Goal: Information Seeking & Learning: Understand process/instructions

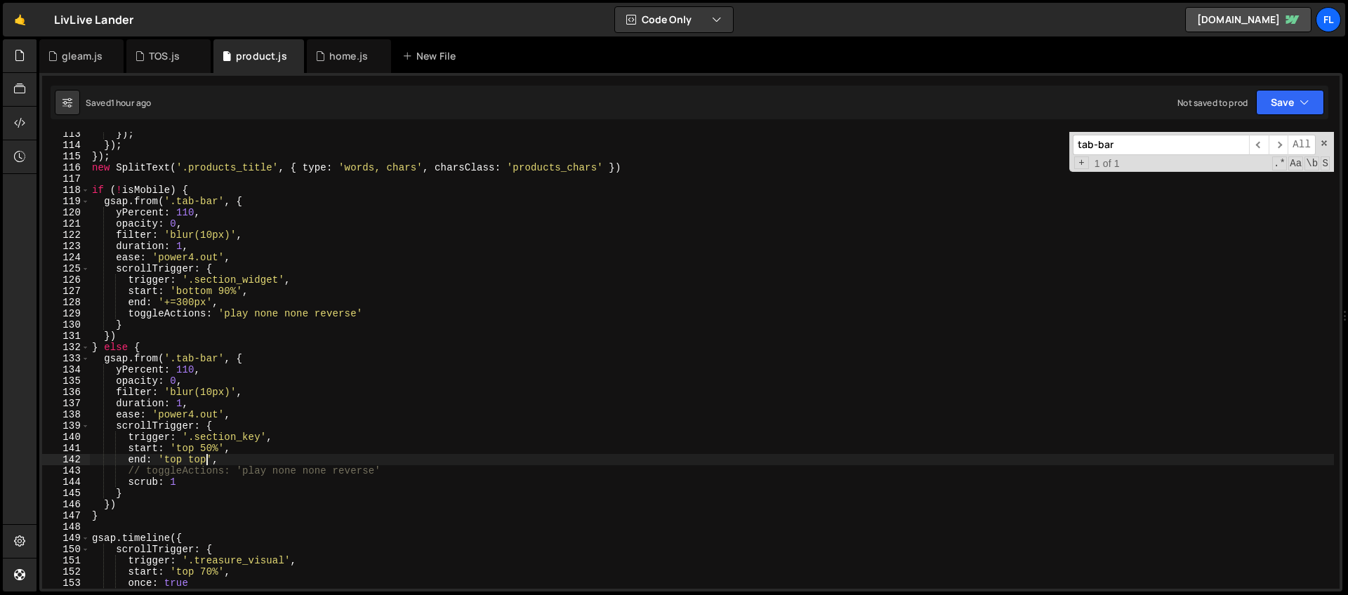
scroll to position [1261, 0]
drag, startPoint x: 1108, startPoint y: 145, endPoint x: 997, endPoint y: 137, distance: 111.9
click at [997, 137] on div "}) ; }) ; }) ; new SplitText ( '.products_title' , { type : 'words, chars' , ch…" at bounding box center [711, 360] width 1245 height 457
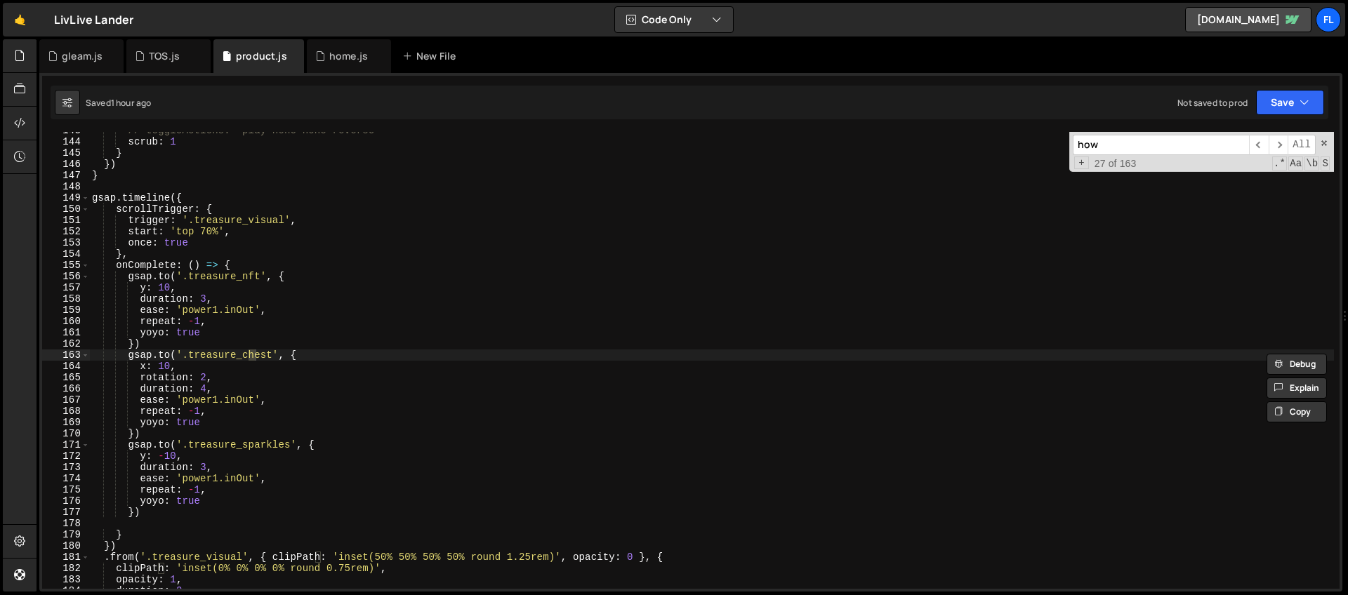
scroll to position [0, 0]
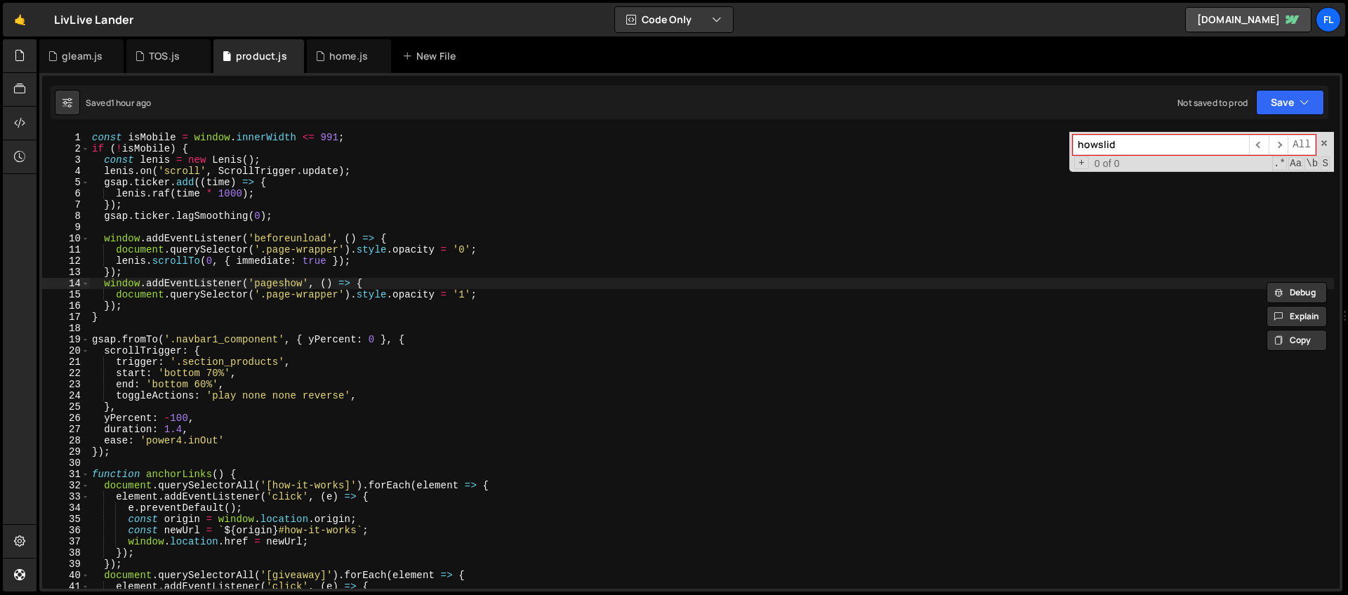
type input "howslide"
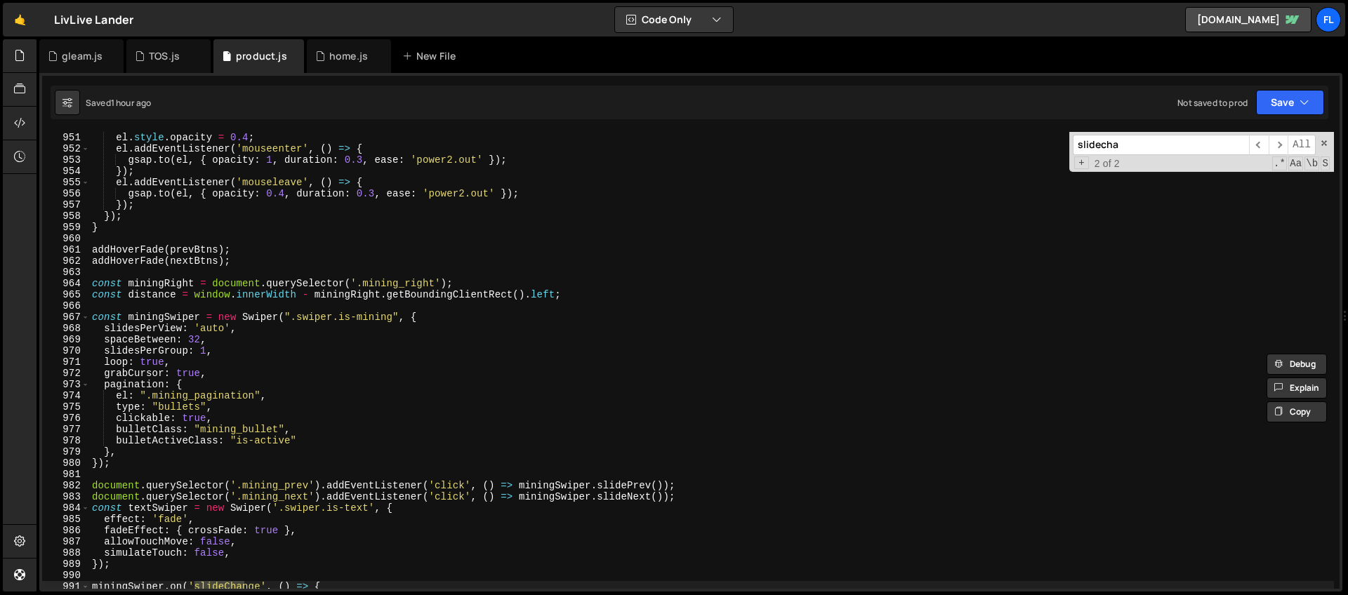
scroll to position [10621, 0]
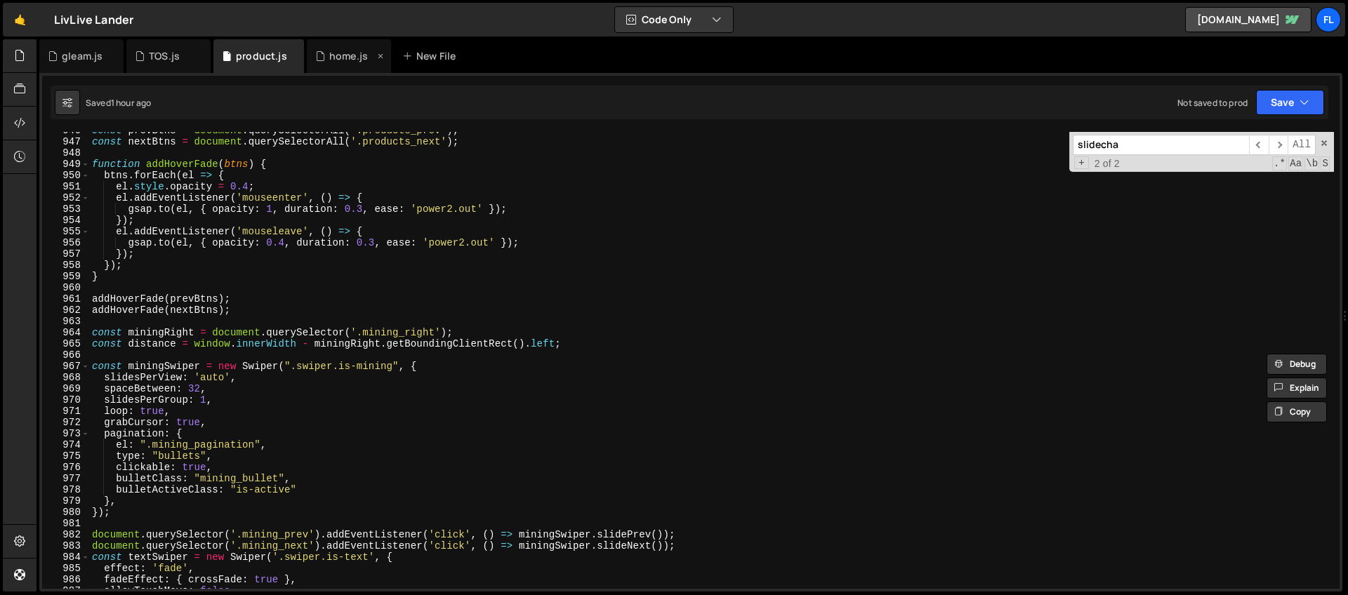
type input "slidecha"
click at [338, 52] on div "home.js" at bounding box center [348, 56] width 39 height 14
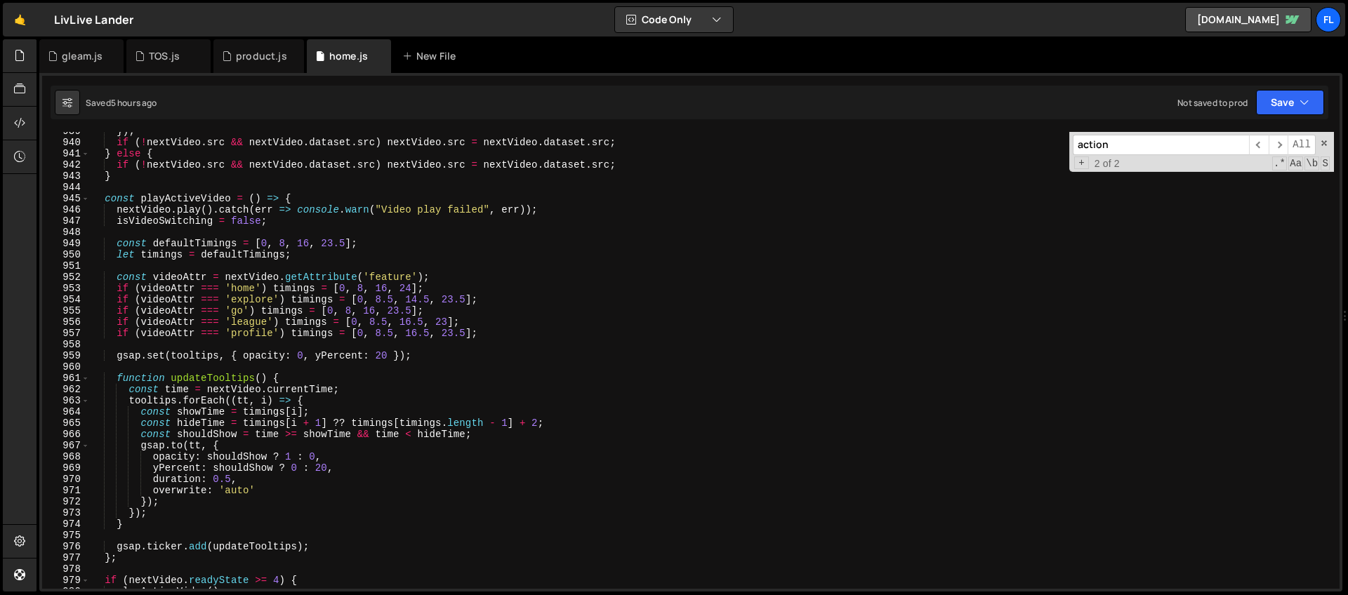
scroll to position [10541, 0]
type textarea "function updateTooltips() {"
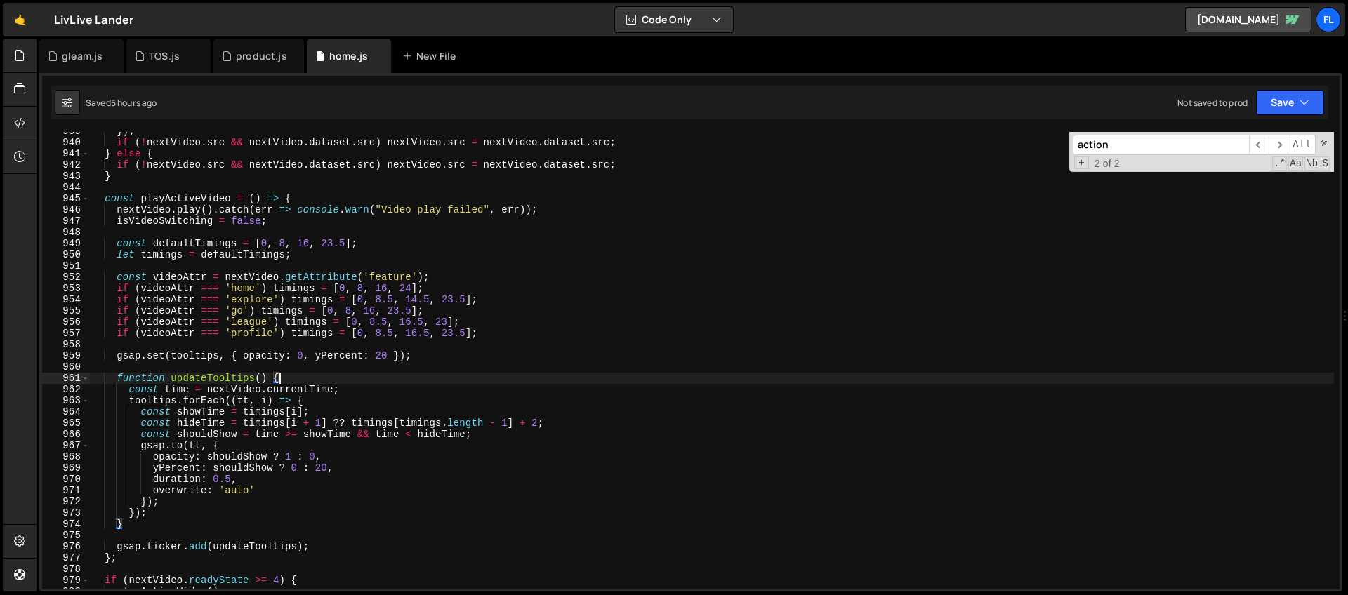
click at [279, 377] on div "}) ; if ( ! nextVideo . [PERSON_NAME] && nextVideo . dataset . src ) nextVideo …" at bounding box center [712, 365] width 1244 height 479
click at [230, 378] on div "}) ; if ( ! nextVideo . [PERSON_NAME] && nextVideo . dataset . src ) nextVideo …" at bounding box center [712, 365] width 1244 height 479
click at [1136, 149] on input "action" at bounding box center [1161, 145] width 176 height 20
paste input "updateTooltips"
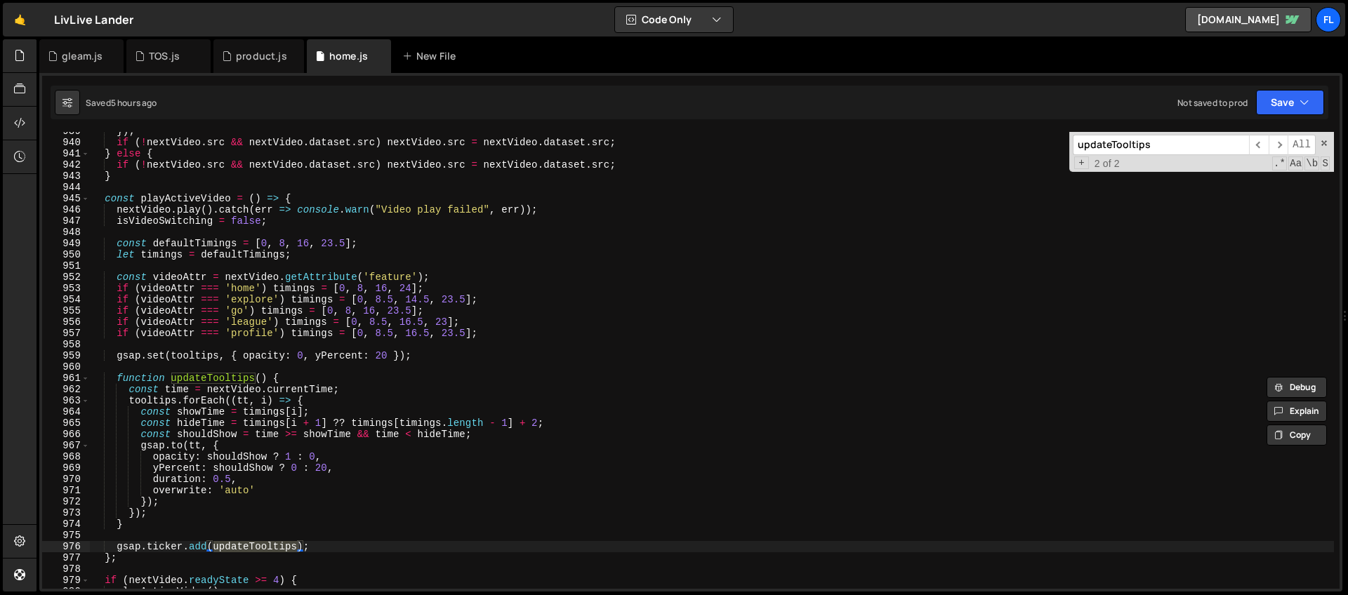
scroll to position [10600, 0]
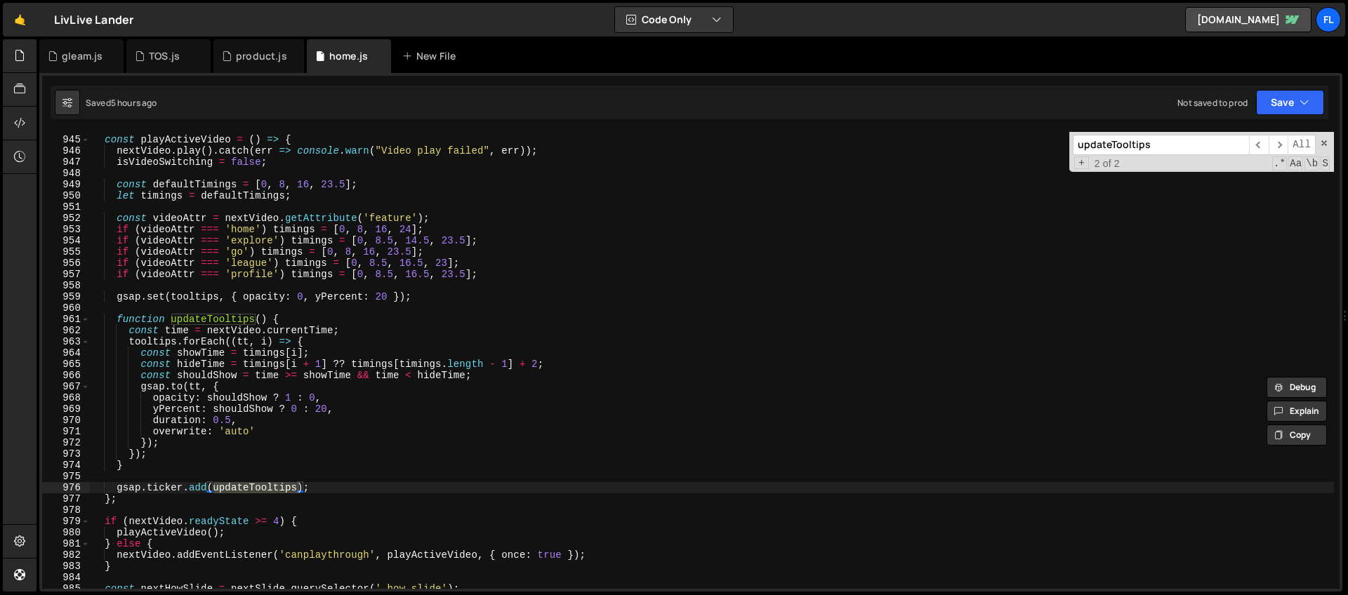
type input "updateTooltips"
click at [297, 314] on div "const playActiveVideo = ( ) => { nextVideo . play ( ) . catch ( err => console …" at bounding box center [712, 362] width 1244 height 479
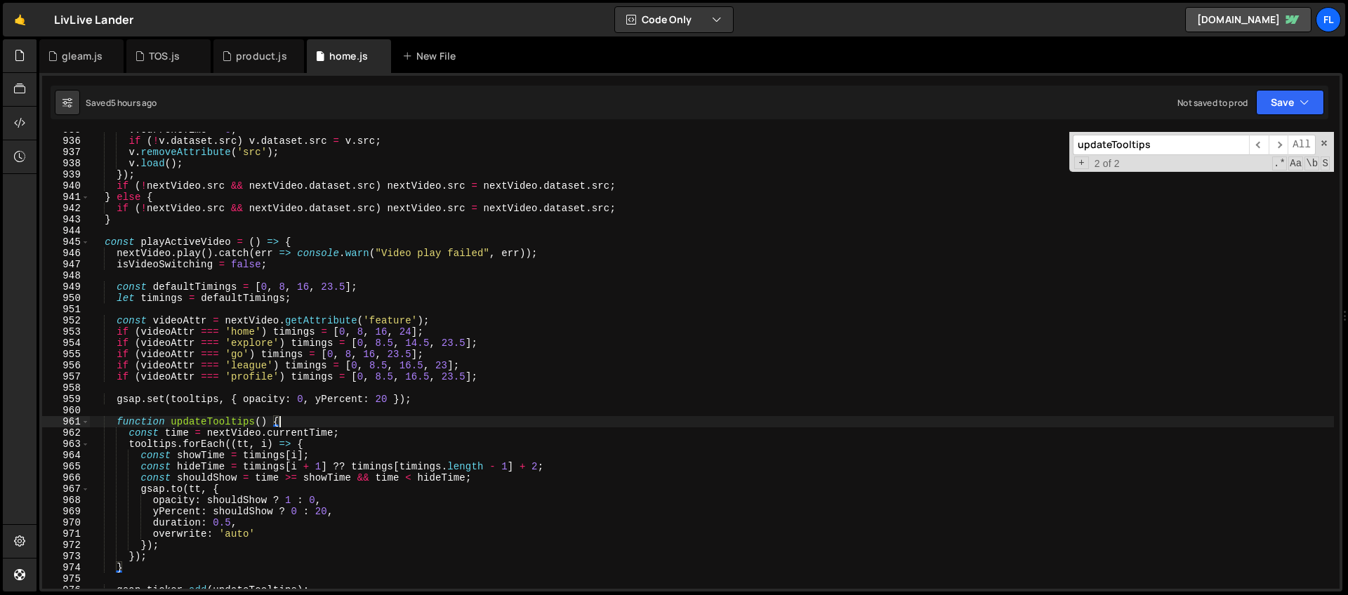
scroll to position [10510, 0]
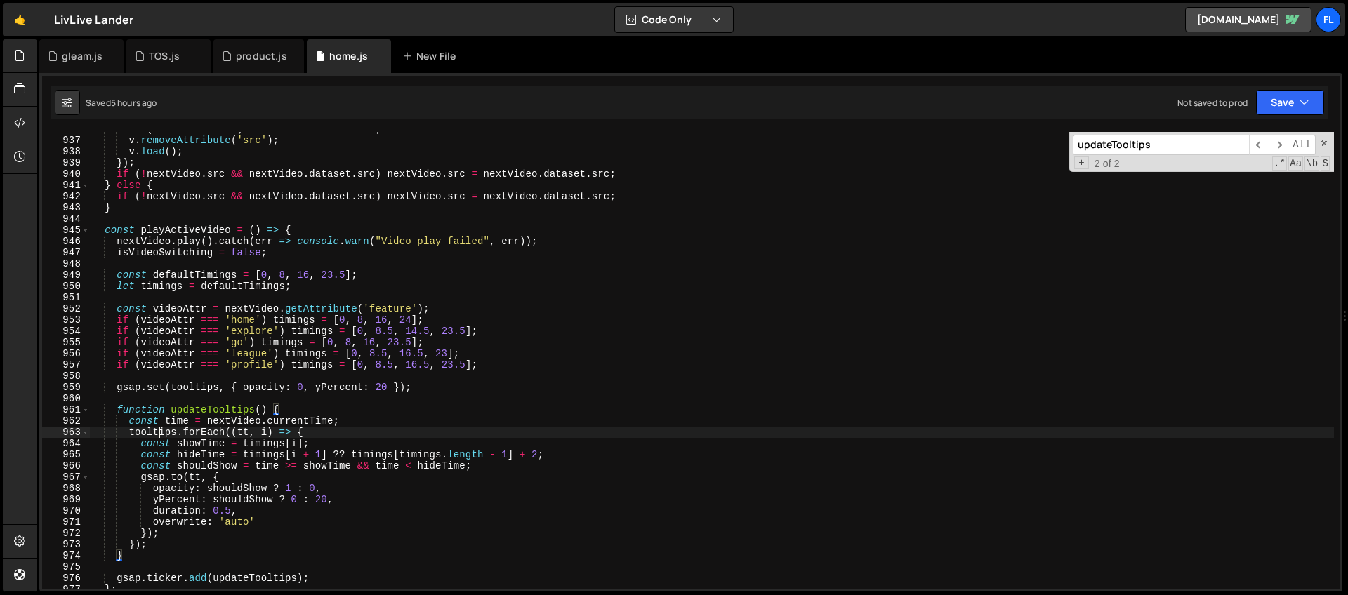
click at [159, 433] on div "if ( ! v . dataset . src ) v . dataset . src = v . src ; v . removeAttribute ( …" at bounding box center [712, 363] width 1244 height 479
type textarea "tooltips.forEach((tt, i) => {"
click at [159, 433] on div "if ( ! v . dataset . src ) v . dataset . src = v . src ; v . removeAttribute ( …" at bounding box center [712, 363] width 1244 height 479
drag, startPoint x: 1162, startPoint y: 150, endPoint x: 1015, endPoint y: 158, distance: 147.6
click at [1015, 158] on div "if ( ! v . dataset . src ) v . dataset . src = v . src ; v . removeAttribute ( …" at bounding box center [712, 360] width 1244 height 457
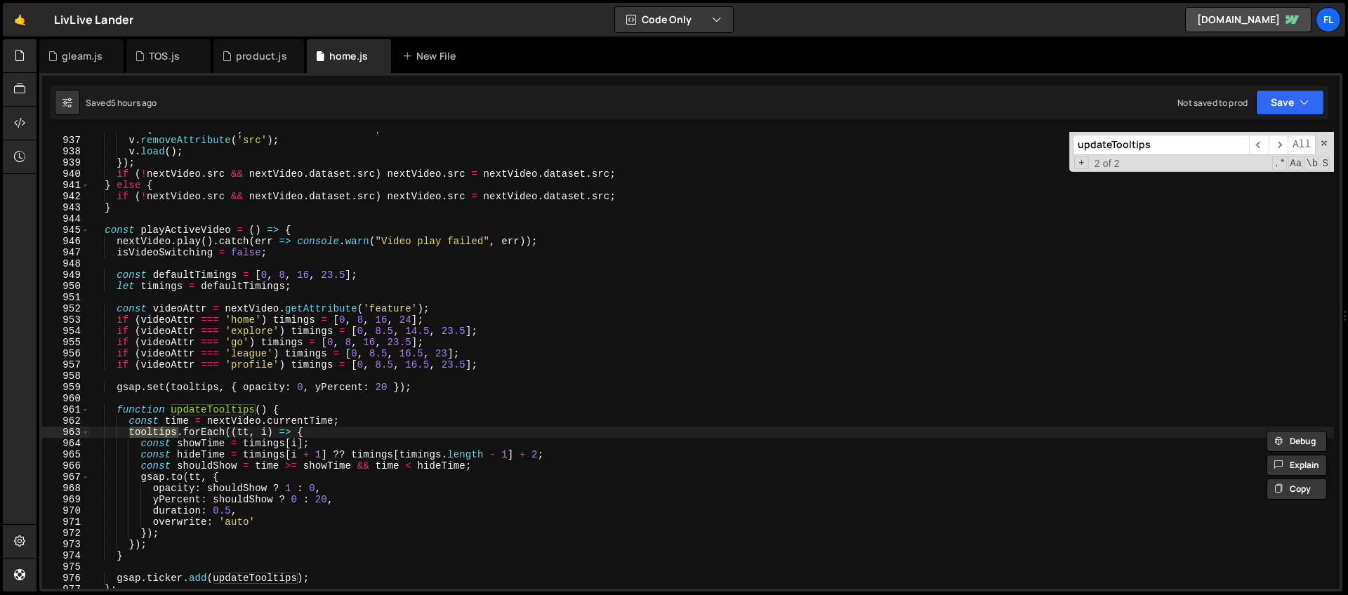
paste input "t"
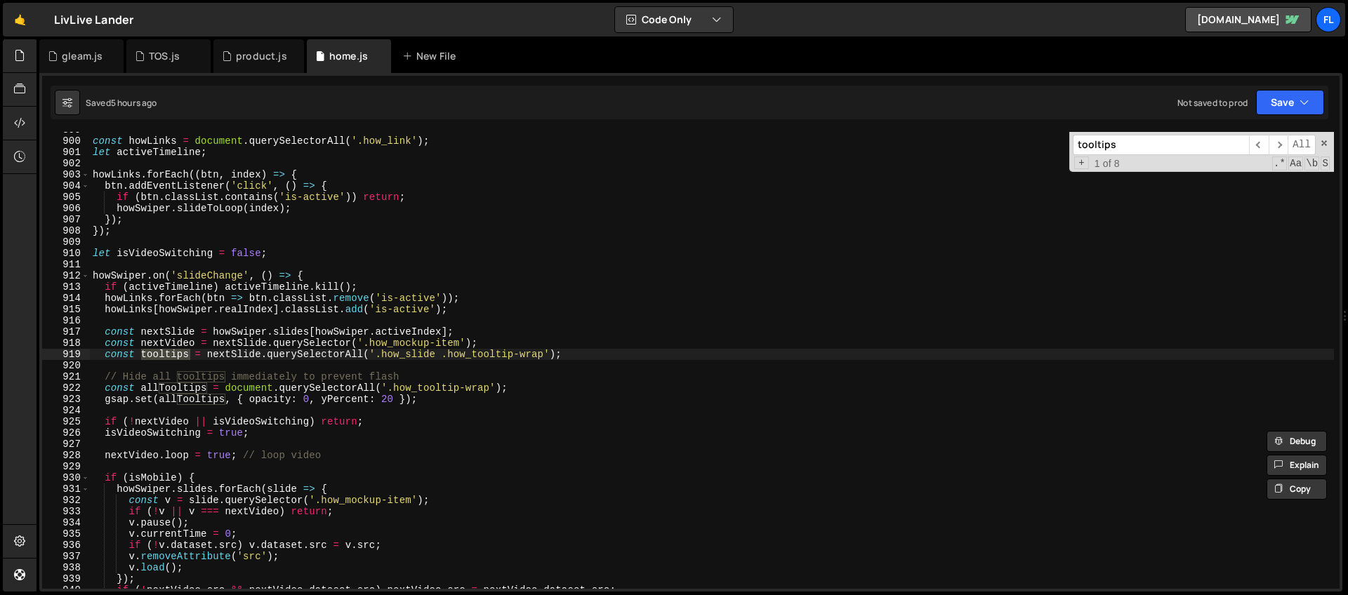
scroll to position [10105, 0]
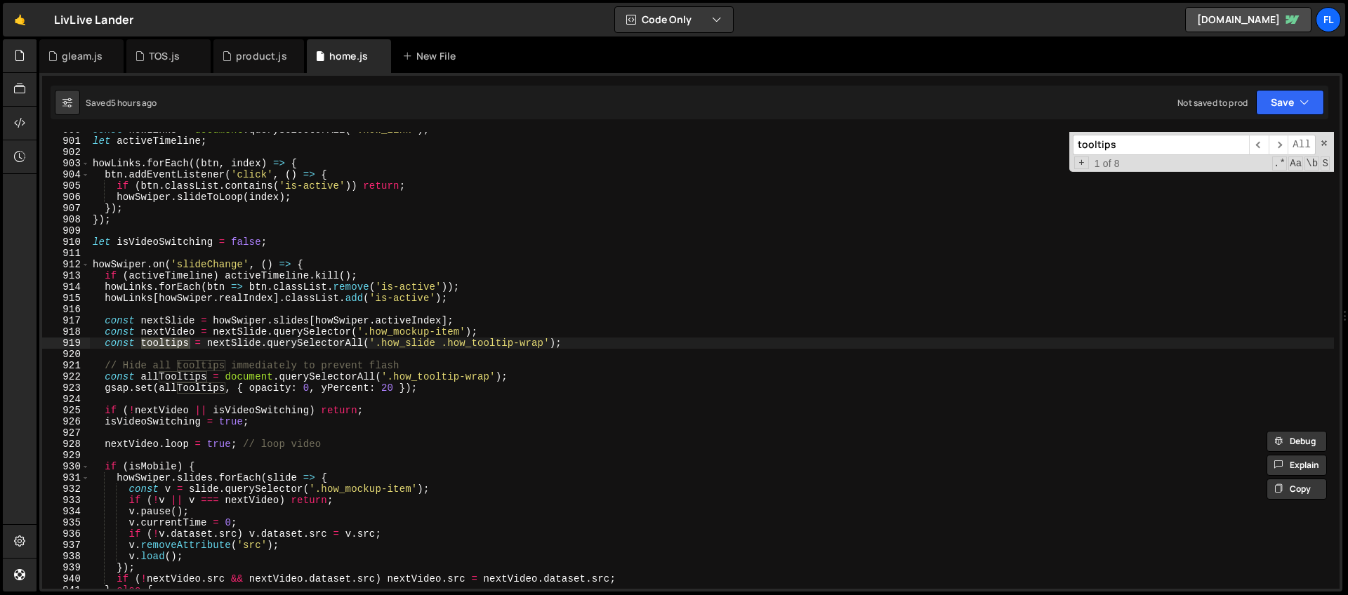
type input "tooltips"
type textarea "const tooltips = nextSlide.querySelectorAll('.how_slide .how_tooltip-wrap');"
click at [566, 347] on div "const howLinks = document . querySelectorAll ( '.how_link' ) ; let activeTimeli…" at bounding box center [712, 363] width 1244 height 479
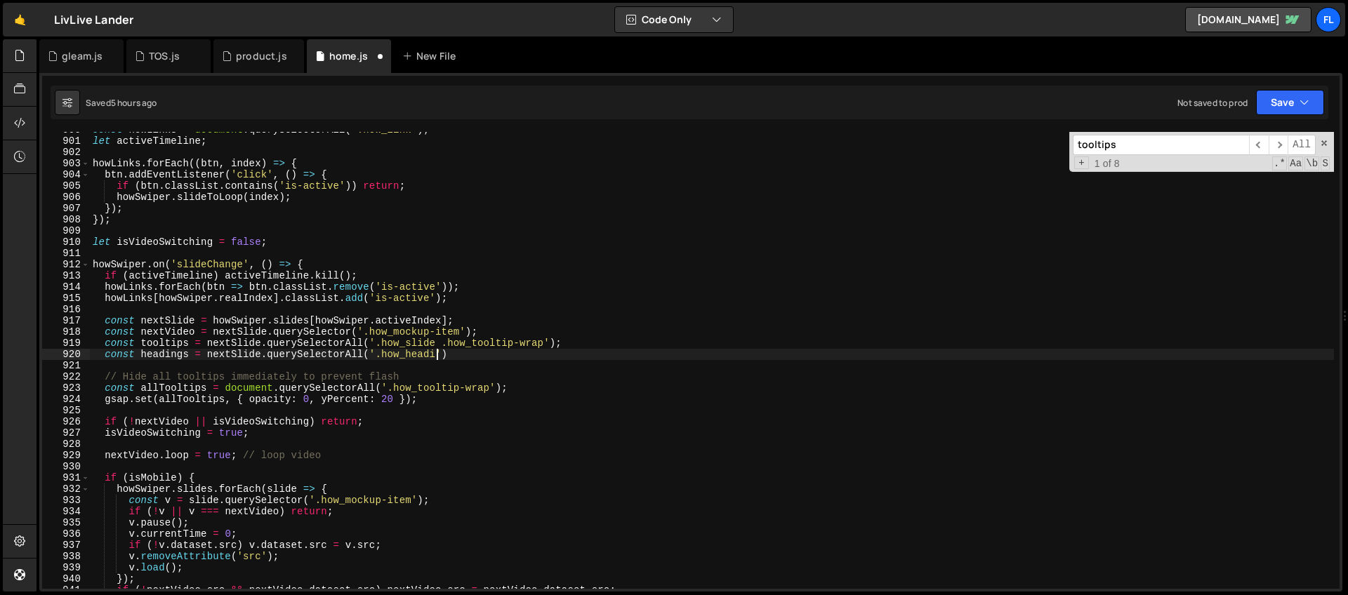
scroll to position [0, 24]
drag, startPoint x: 448, startPoint y: 354, endPoint x: 383, endPoint y: 357, distance: 65.3
click at [383, 357] on div "const howLinks = document . querySelectorAll ( '.how_link' ) ; let activeTimeli…" at bounding box center [712, 363] width 1244 height 479
click at [480, 356] on div "const howLinks = document . querySelectorAll ( '.how_link' ) ; let activeTimeli…" at bounding box center [712, 363] width 1244 height 479
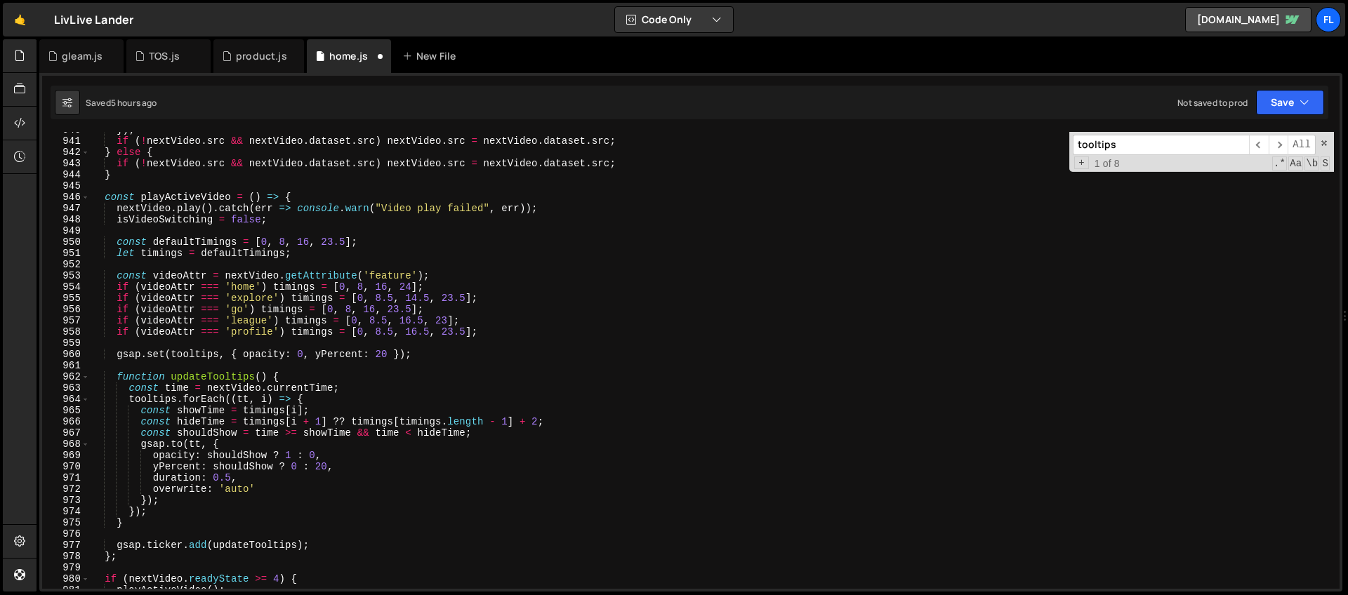
scroll to position [10596, 0]
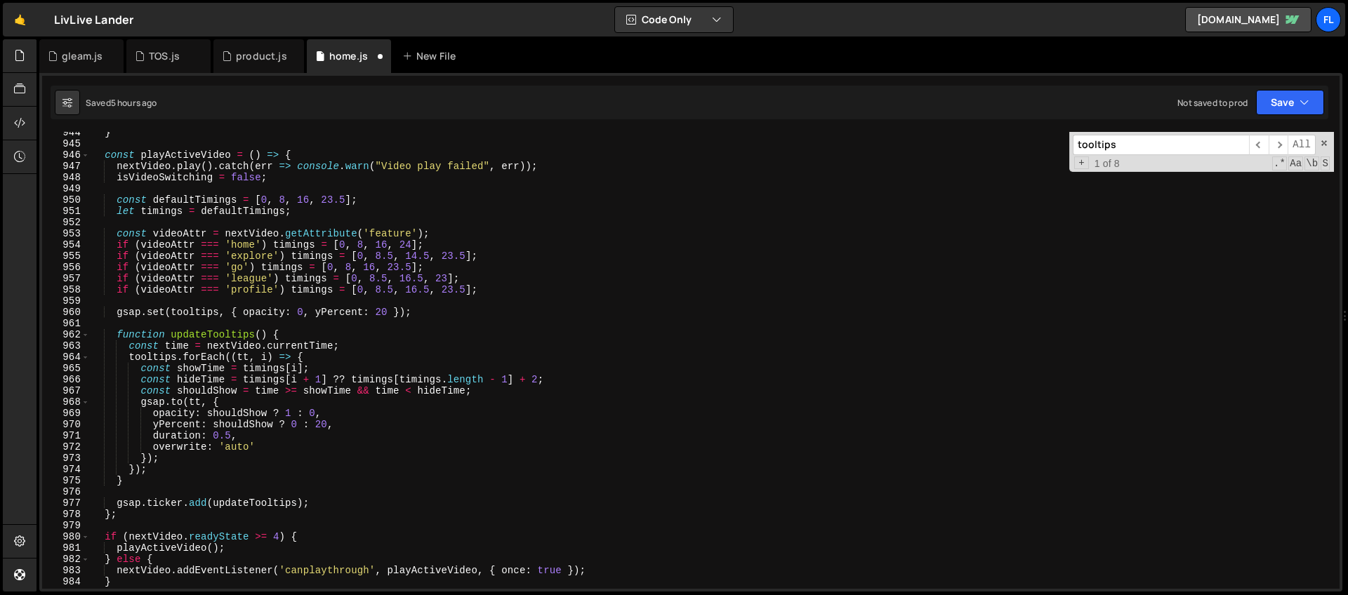
click at [315, 355] on div "} const playActiveVideo = ( ) => { nextVideo . play ( ) . catch ( err => consol…" at bounding box center [712, 366] width 1244 height 479
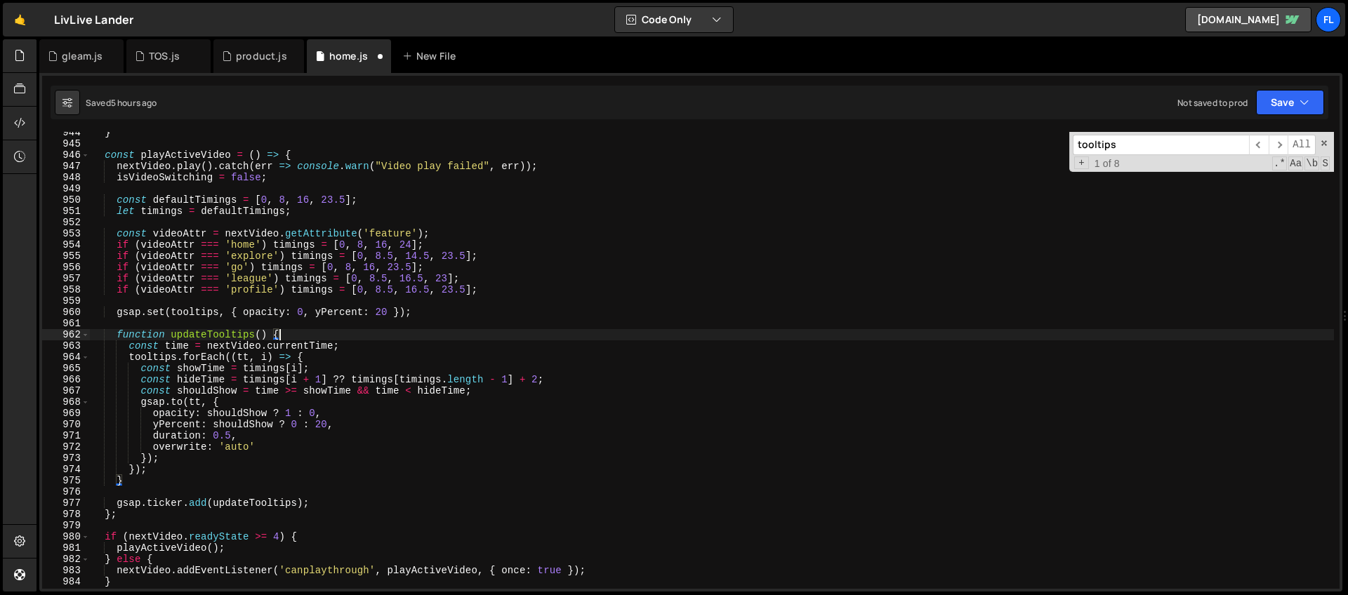
click at [284, 336] on div "} const playActiveVideo = ( ) => { nextVideo . play ( ) . catch ( err => consol…" at bounding box center [712, 366] width 1244 height 479
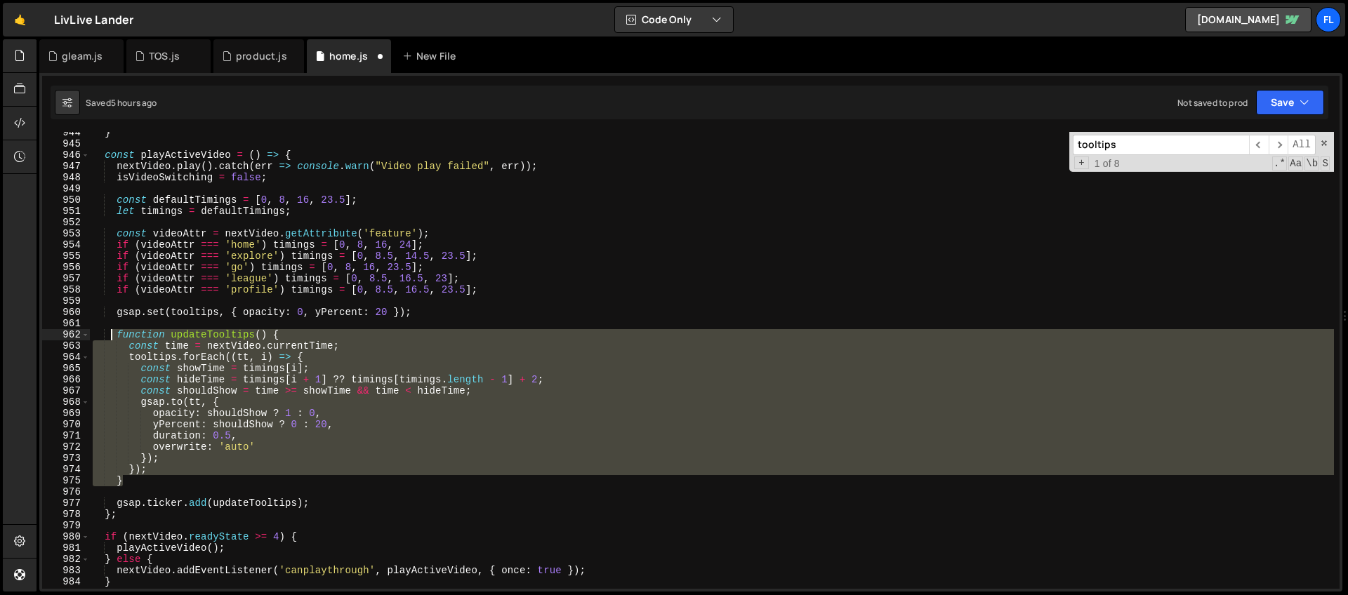
drag, startPoint x: 135, startPoint y: 482, endPoint x: 112, endPoint y: 335, distance: 149.1
click at [112, 335] on div "} const playActiveVideo = ( ) => { nextVideo . play ( ) . catch ( err => consol…" at bounding box center [712, 366] width 1244 height 479
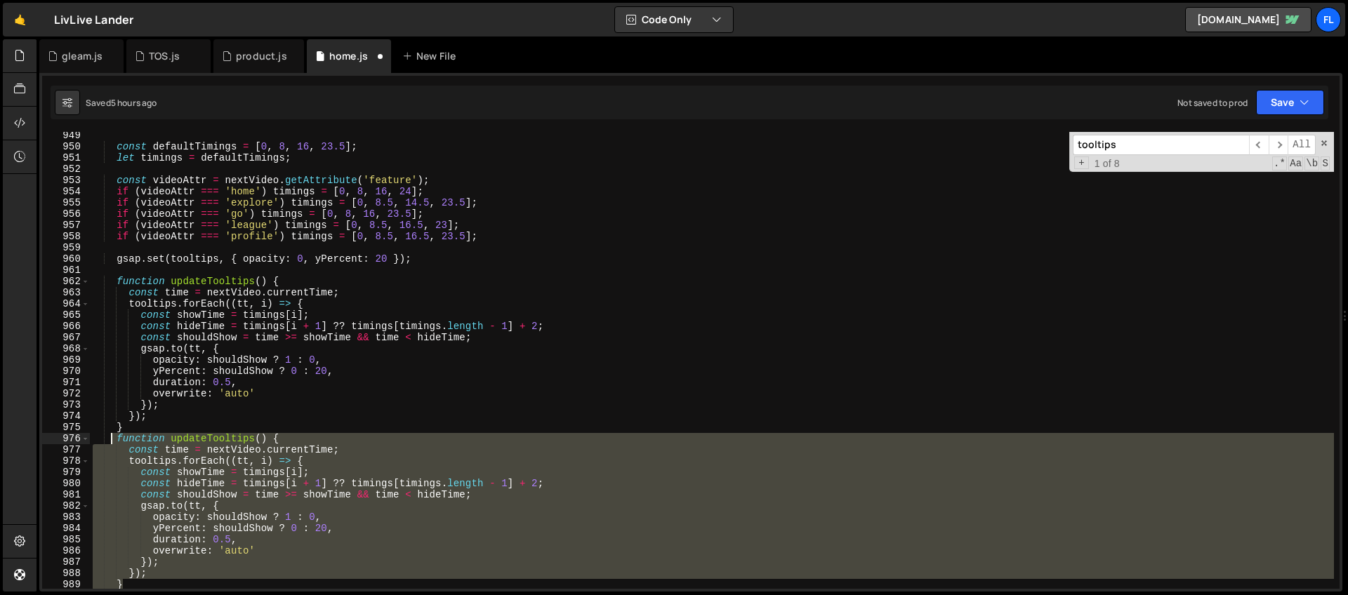
scroll to position [10710, 0]
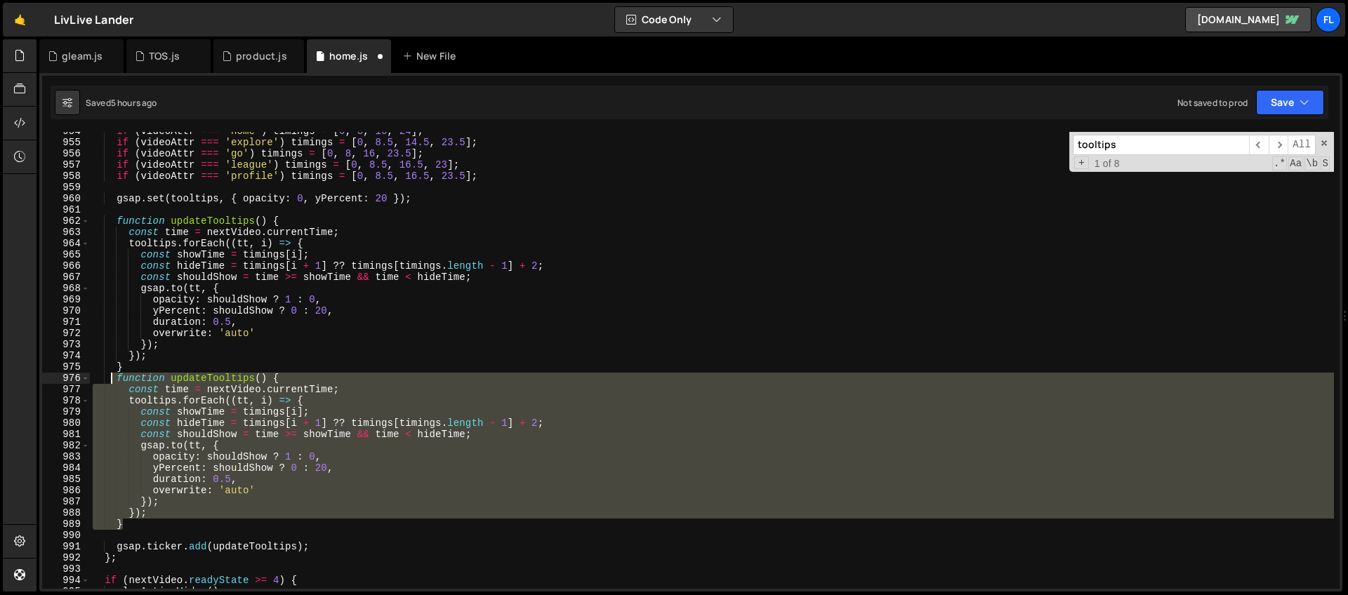
click at [228, 383] on div "if ( videoAttr === 'home' ) timings = [ 0 , 8 , 16 , 24 ] ; if ( videoAttr === …" at bounding box center [712, 360] width 1244 height 457
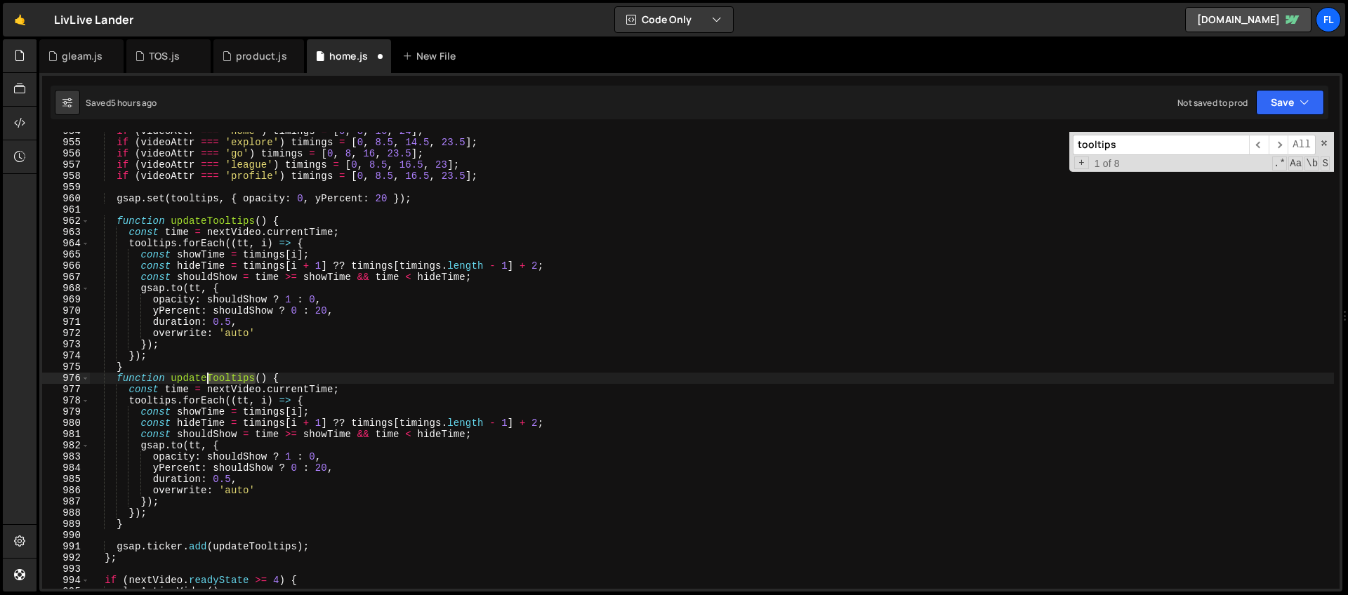
drag, startPoint x: 256, startPoint y: 378, endPoint x: 208, endPoint y: 380, distance: 47.8
click at [208, 380] on div "if ( videoAttr === 'home' ) timings = [ 0 , 8 , 16 , 24 ] ; if ( videoAttr === …" at bounding box center [712, 365] width 1244 height 479
click at [154, 404] on div "if ( videoAttr === 'home' ) timings = [ 0 , 8 , 16 , 24 ] ; if ( videoAttr === …" at bounding box center [712, 365] width 1244 height 479
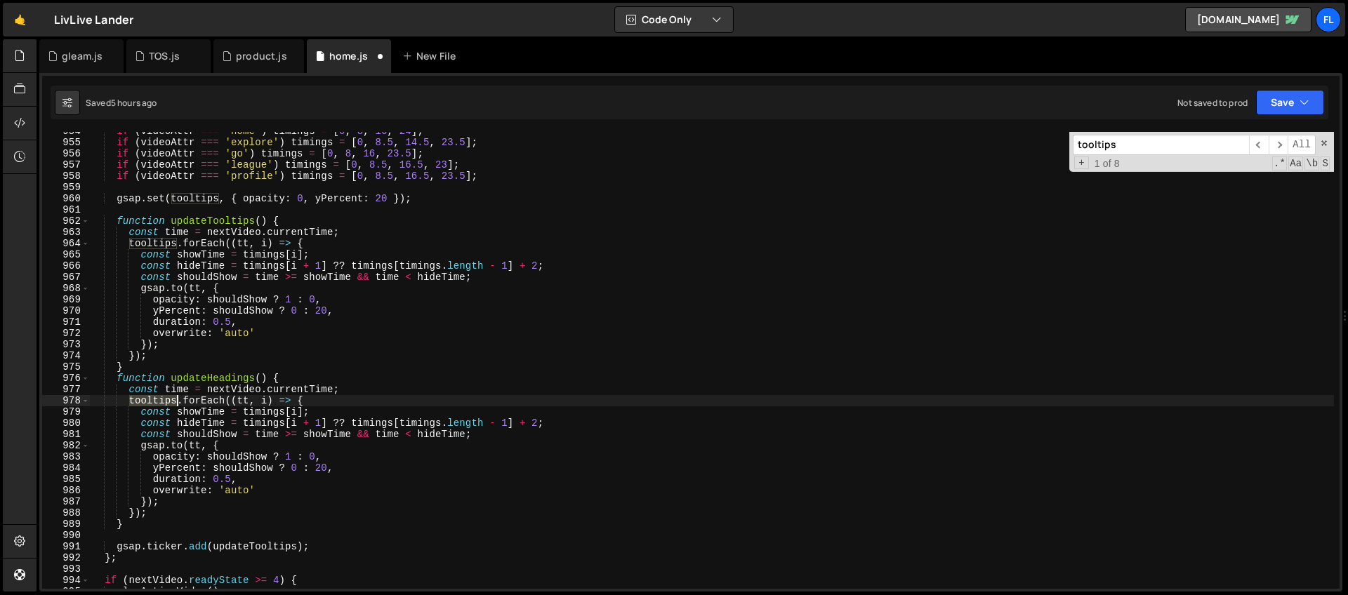
click at [154, 404] on div "if ( videoAttr === 'home' ) timings = [ 0 , 8 , 16 , 24 ] ; if ( videoAttr === …" at bounding box center [712, 365] width 1244 height 479
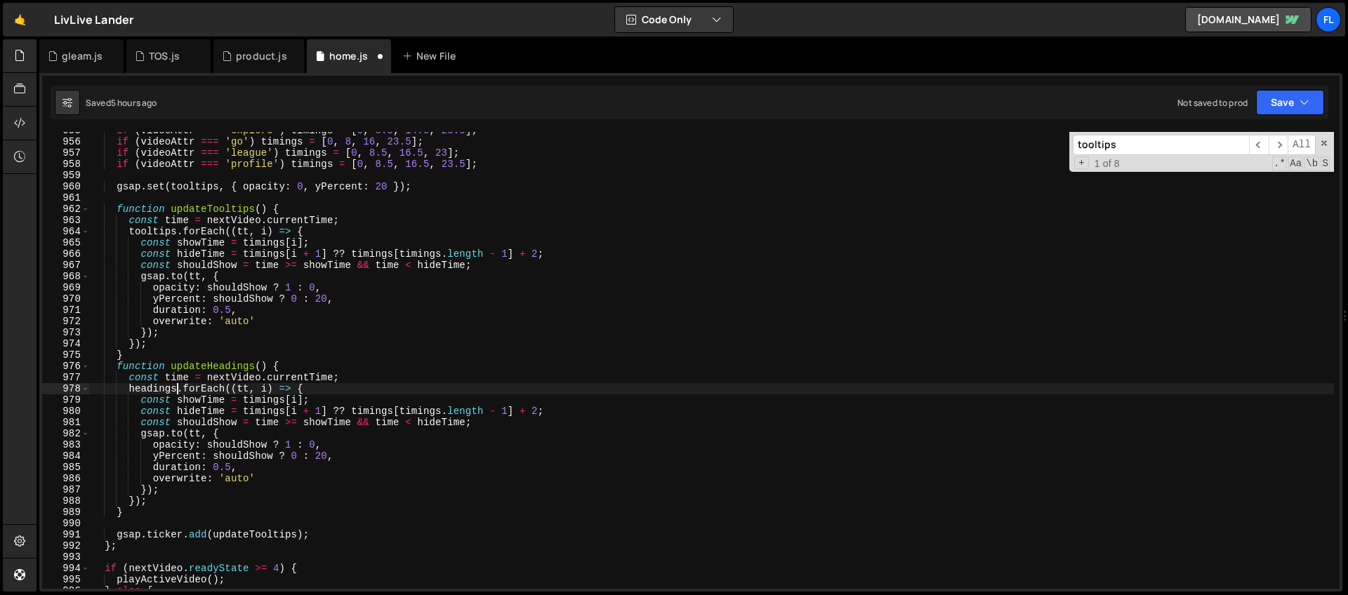
scroll to position [10723, 0]
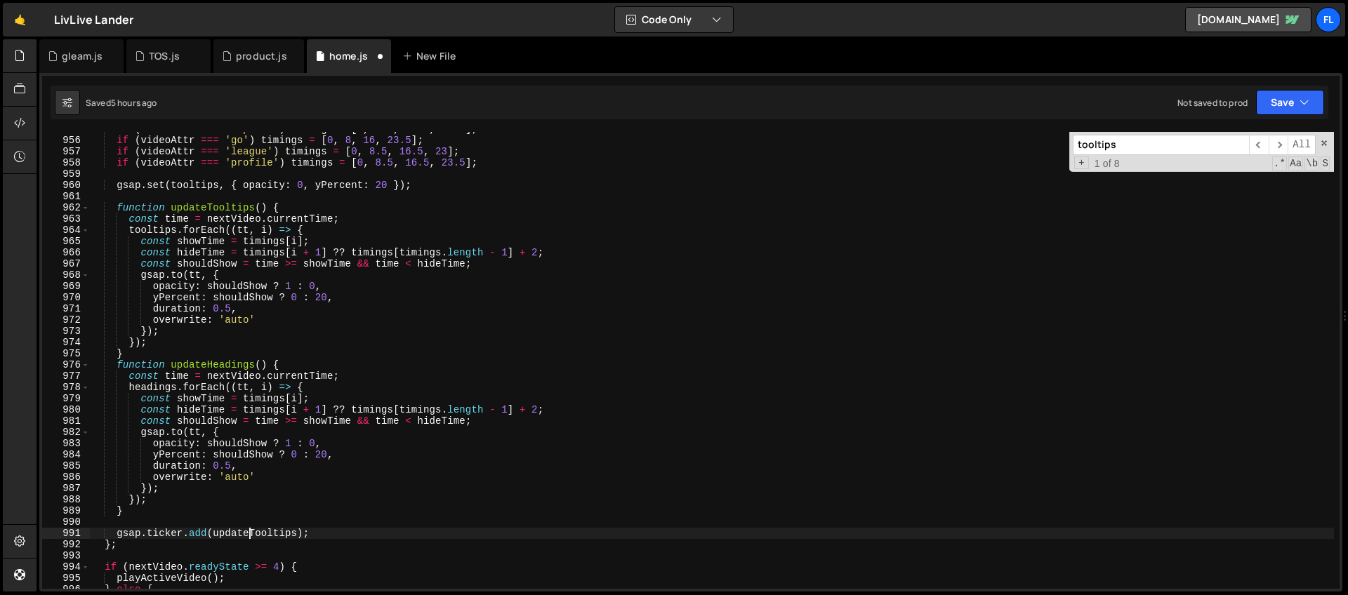
click at [252, 534] on div "if ( videoAttr === 'explore' ) timings = [ 0 , 8.5 , 14.5 , 23.5 ] ; if ( video…" at bounding box center [712, 363] width 1244 height 479
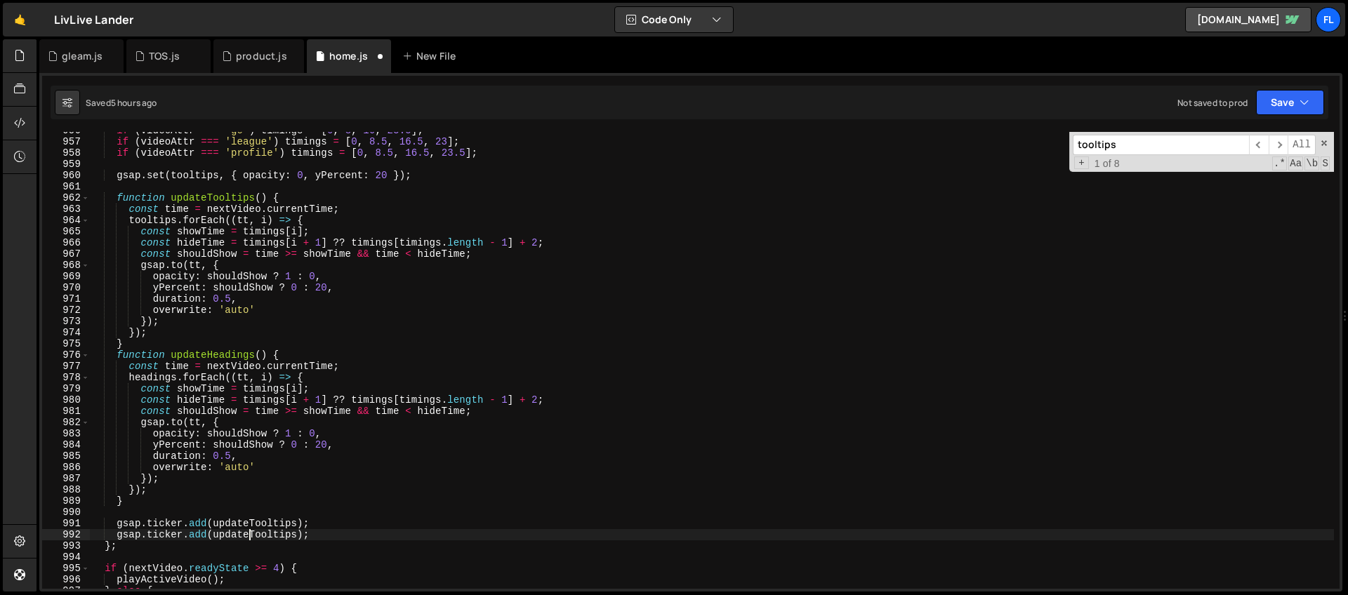
click at [268, 525] on div "if ( videoAttr === 'go' ) timings = [ 0 , 8 , 16 , 23.5 ] ; if ( videoAttr === …" at bounding box center [712, 364] width 1244 height 479
click at [267, 522] on div "if ( videoAttr === 'go' ) timings = [ 0 , 8 , 16 , 23.5 ] ; if ( videoAttr === …" at bounding box center [712, 364] width 1244 height 479
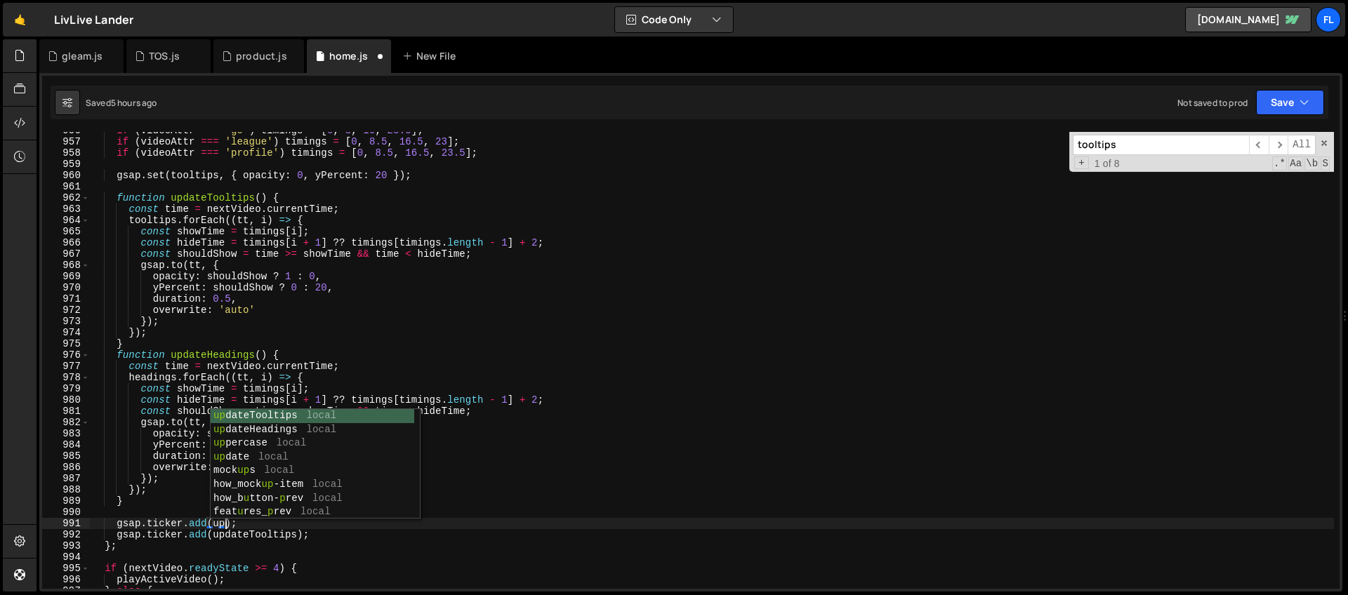
scroll to position [0, 10]
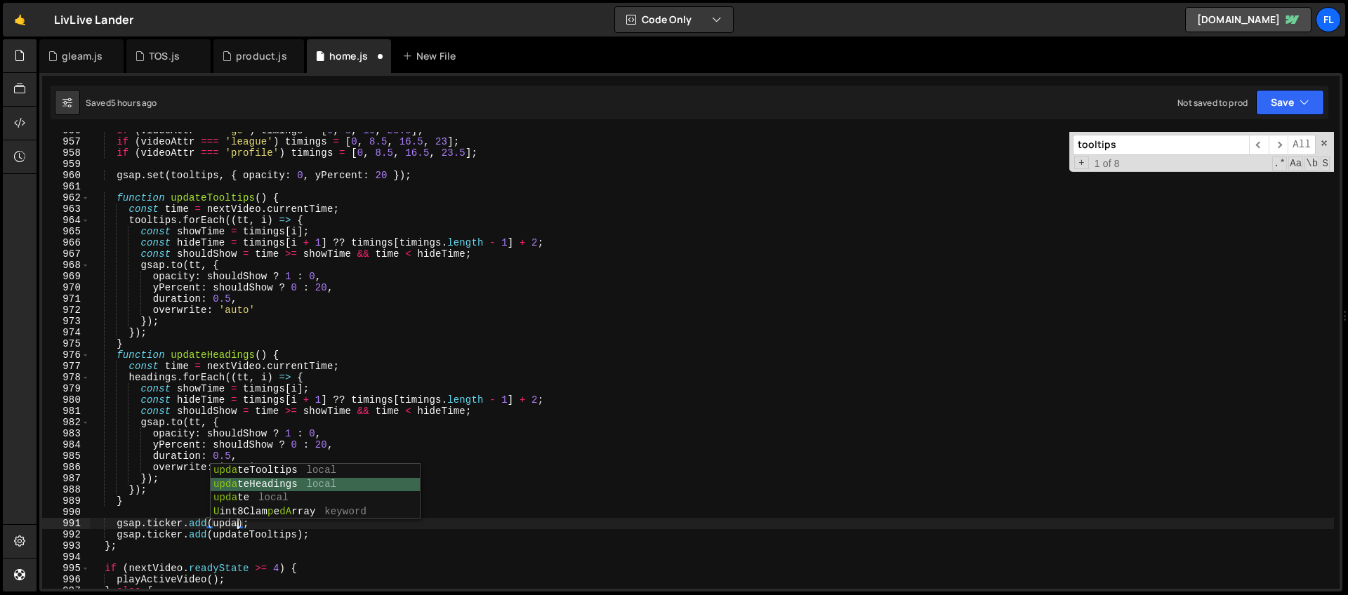
type textarea "gsap.ticker.add(updateHeadings);"
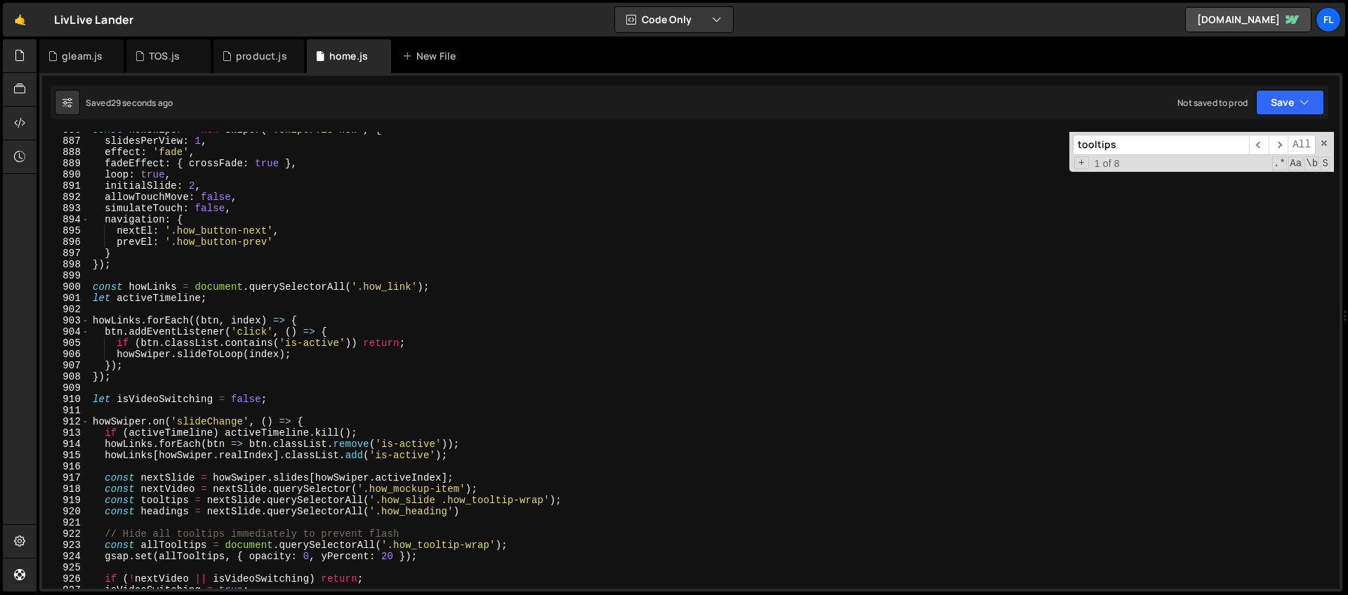
scroll to position [9947, 0]
click at [282, 321] on div "const howSwiper = new Swiper ( '.swiper.is-how' , { slidesPerView : 1 , effect …" at bounding box center [712, 363] width 1244 height 479
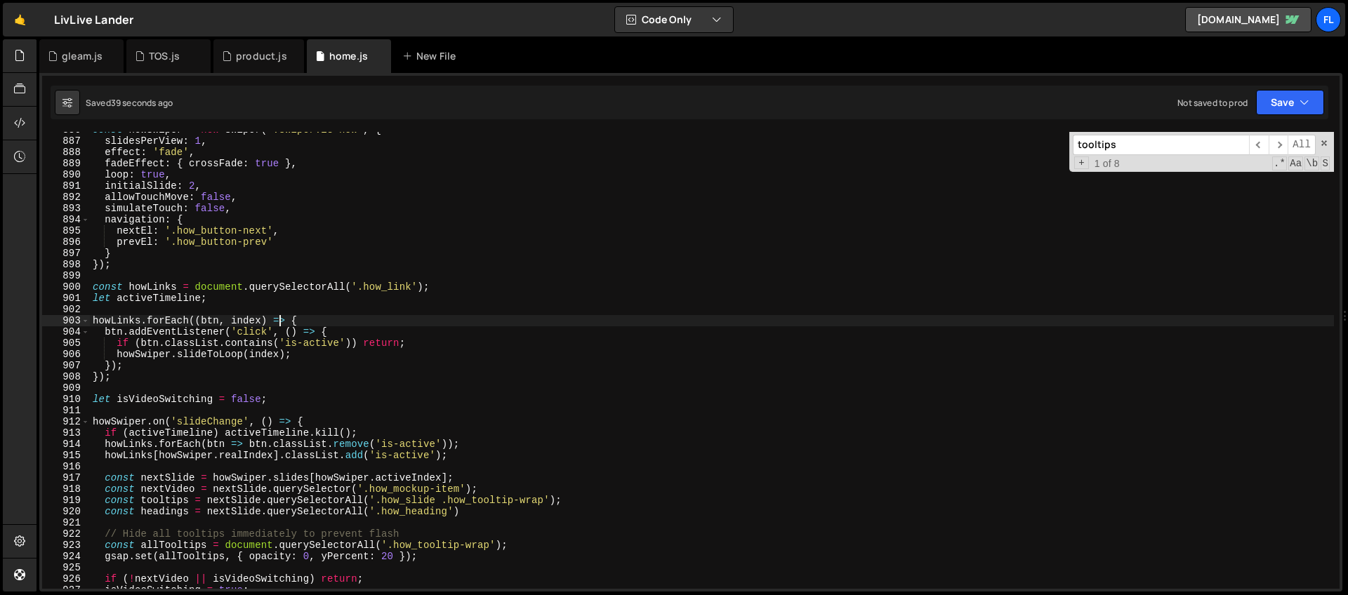
type textarea "howLinks.forEach((btn, index) => {"
